Goal: Information Seeking & Learning: Learn about a topic

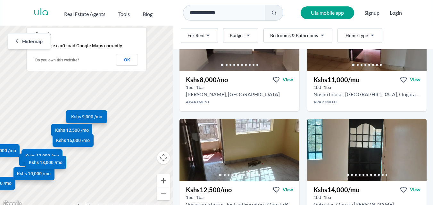
scroll to position [192, 0]
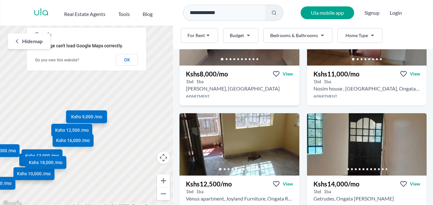
click at [219, 73] on h3 "Kshs 8,000 /mo" at bounding box center [207, 73] width 42 height 9
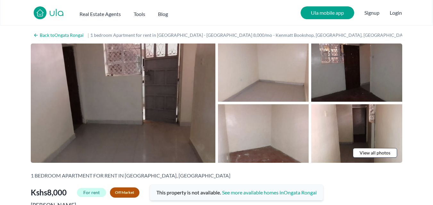
click at [140, 82] on img at bounding box center [123, 103] width 184 height 119
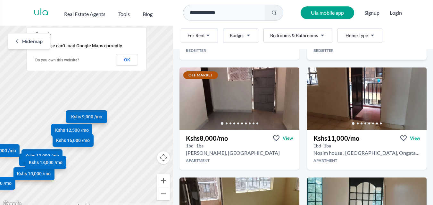
scroll to position [128, 0]
click at [337, 136] on h3 "Kshs 11,000 /mo" at bounding box center [336, 138] width 46 height 9
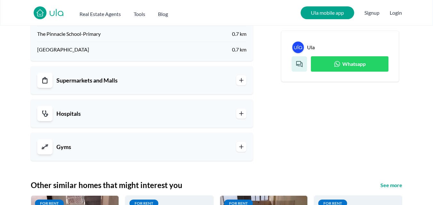
scroll to position [640, 0]
